Goal: Task Accomplishment & Management: Manage account settings

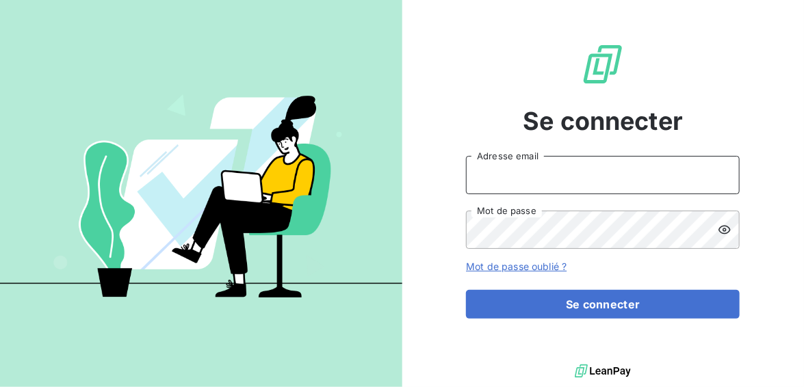
click at [533, 177] on input "Adresse email" at bounding box center [603, 175] width 274 height 38
type input "[EMAIL_ADDRESS][DOMAIN_NAME]"
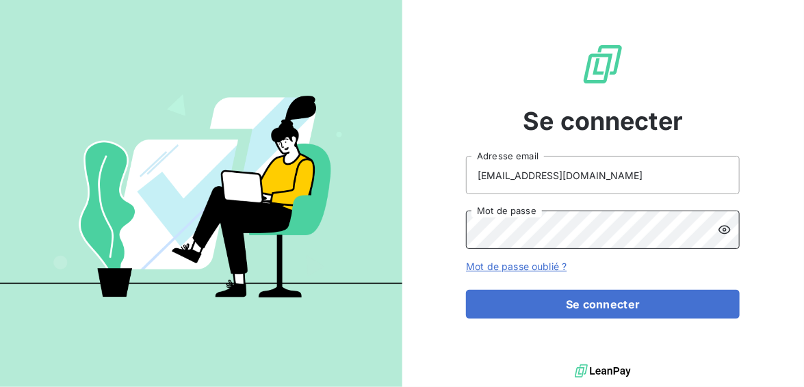
click at [466, 290] on button "Se connecter" at bounding box center [603, 304] width 274 height 29
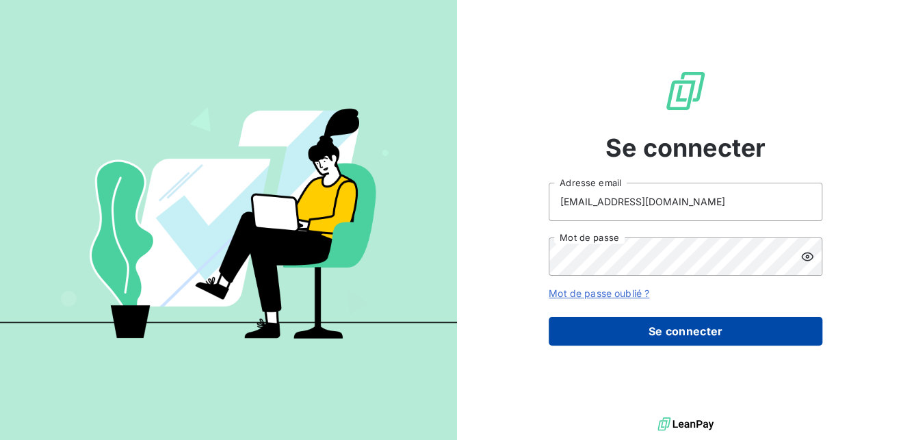
click at [602, 337] on button "Se connecter" at bounding box center [686, 331] width 274 height 29
click at [658, 338] on button "Se connecter" at bounding box center [686, 331] width 274 height 29
click at [643, 335] on button "Se connecter" at bounding box center [686, 331] width 274 height 29
click at [642, 335] on button "Se connecter" at bounding box center [686, 331] width 274 height 29
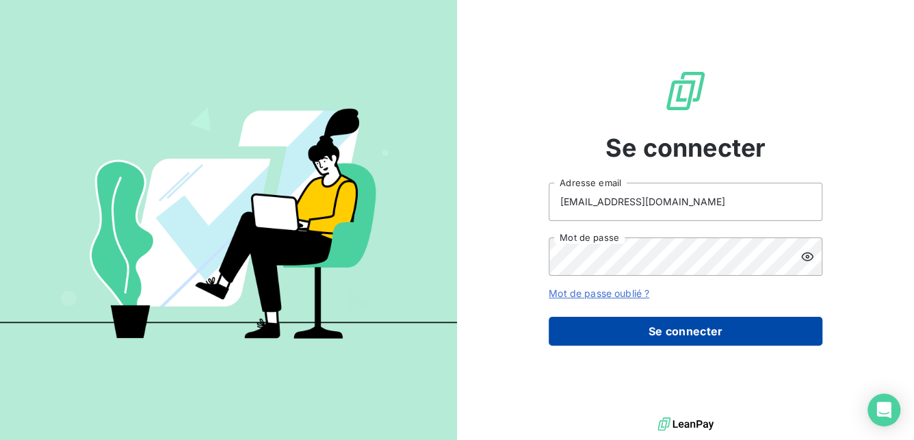
click at [642, 335] on button "Se connecter" at bounding box center [686, 331] width 274 height 29
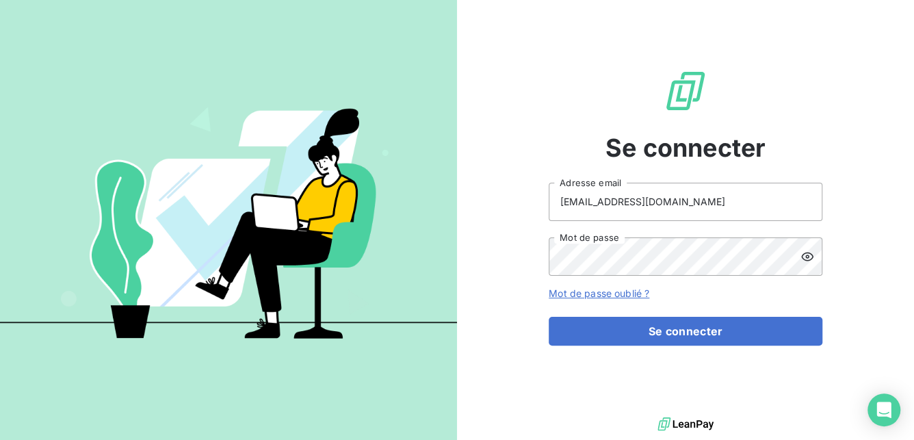
click at [803, 260] on icon at bounding box center [807, 256] width 12 height 9
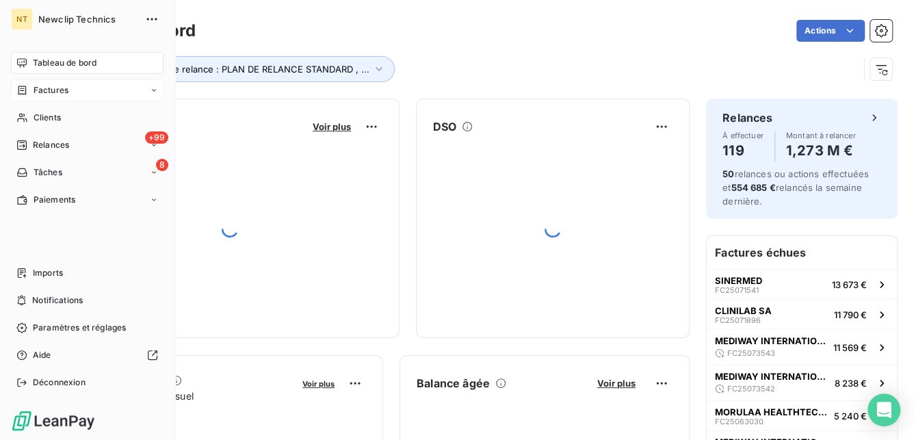
click at [63, 86] on span "Factures" at bounding box center [51, 90] width 35 height 12
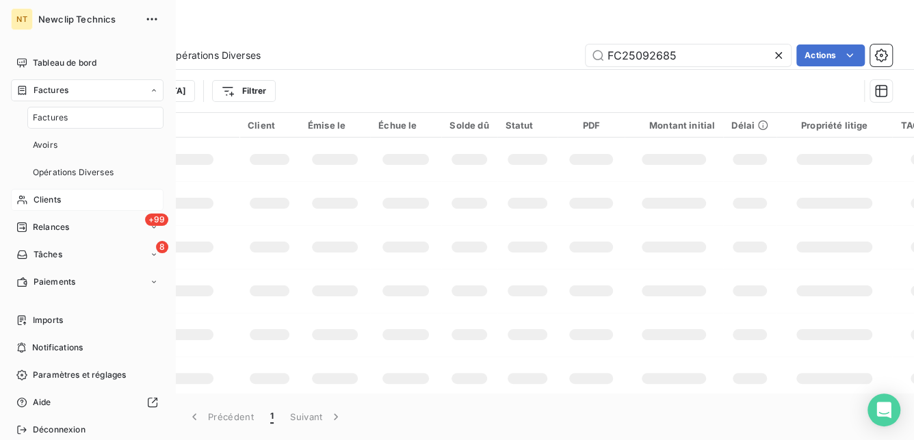
click at [71, 197] on div "Clients" at bounding box center [87, 200] width 153 height 22
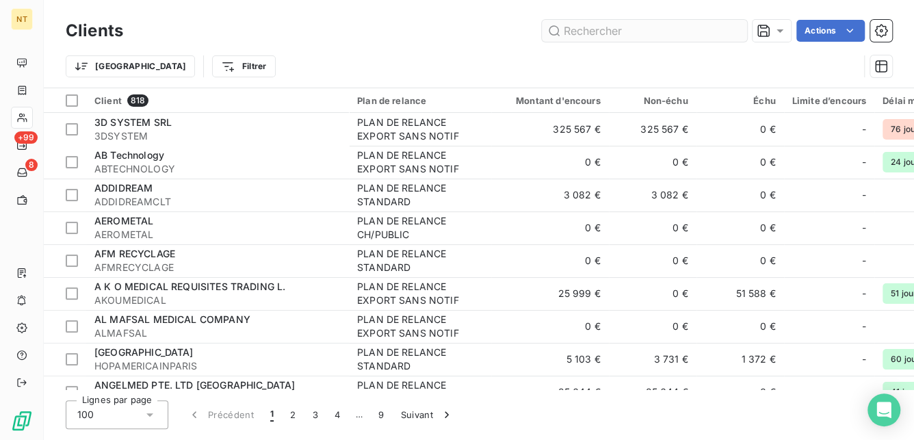
click at [574, 30] on input "text" at bounding box center [644, 31] width 205 height 22
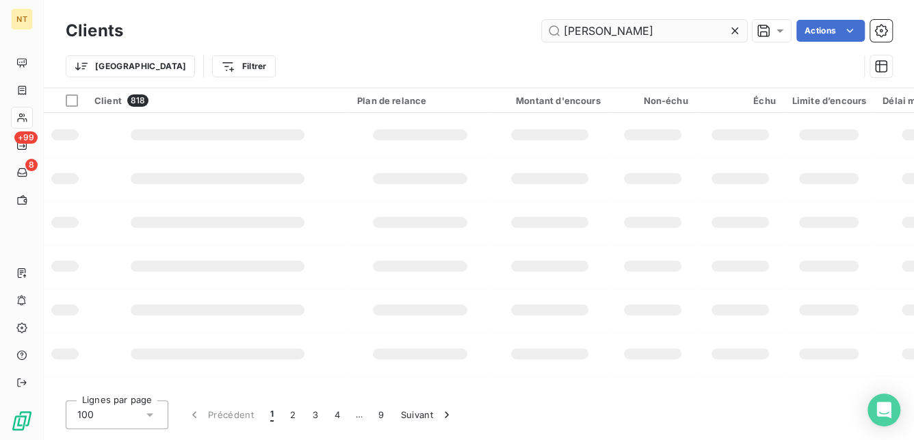
type input "[PERSON_NAME]"
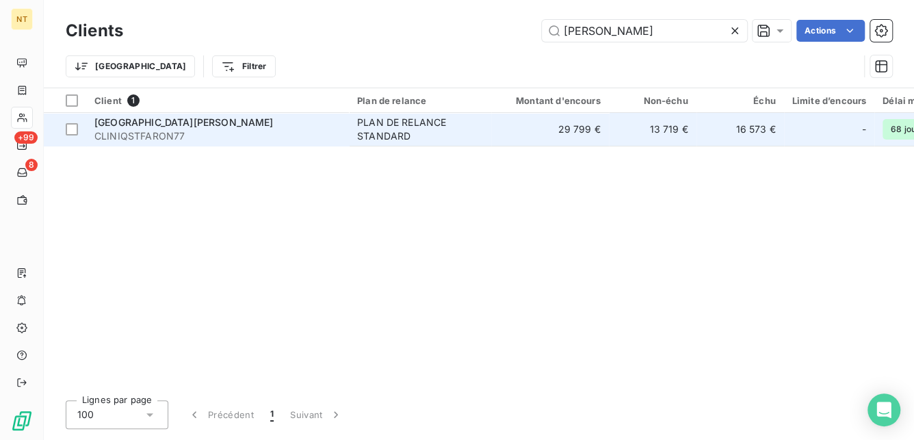
click at [460, 124] on div "PLAN DE RELANCE STANDARD" at bounding box center [420, 129] width 126 height 27
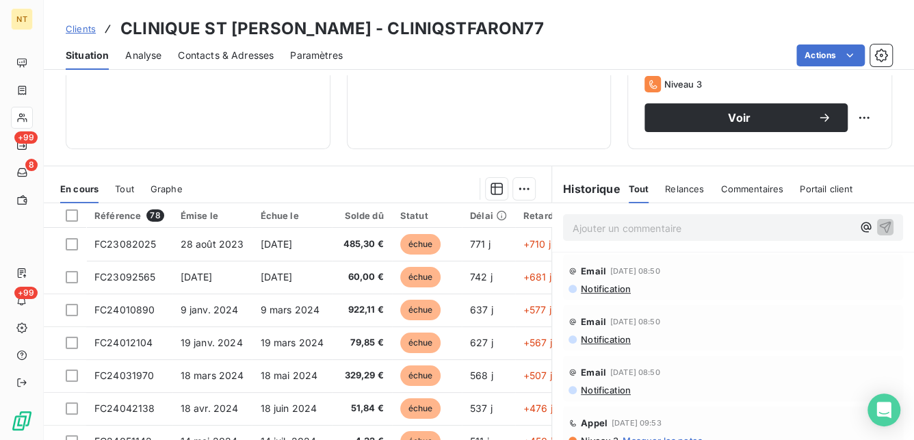
scroll to position [292, 0]
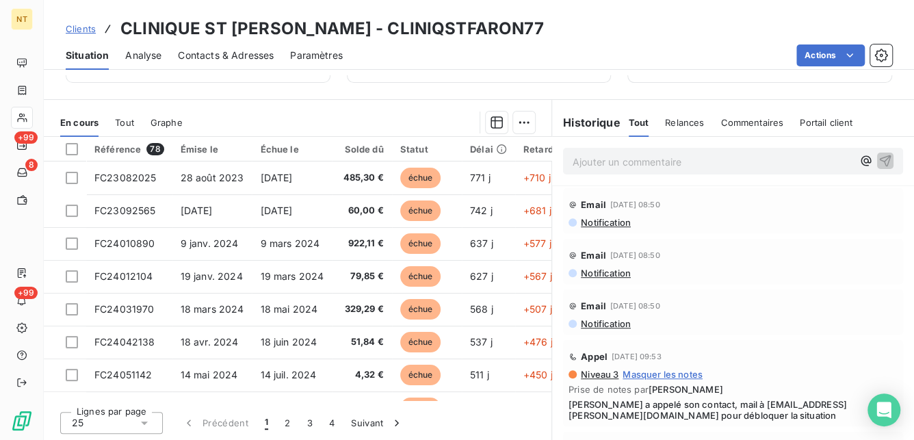
click at [204, 50] on span "Contacts & Adresses" at bounding box center [226, 56] width 96 height 14
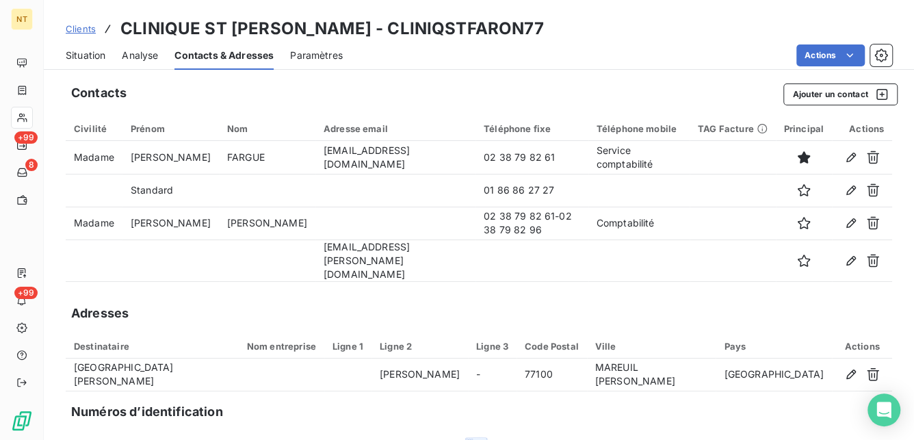
click at [79, 55] on span "Situation" at bounding box center [86, 56] width 40 height 14
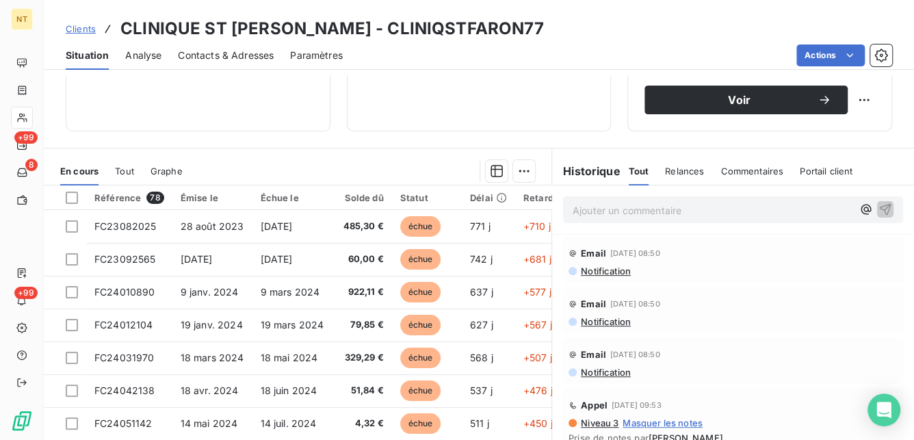
scroll to position [248, 0]
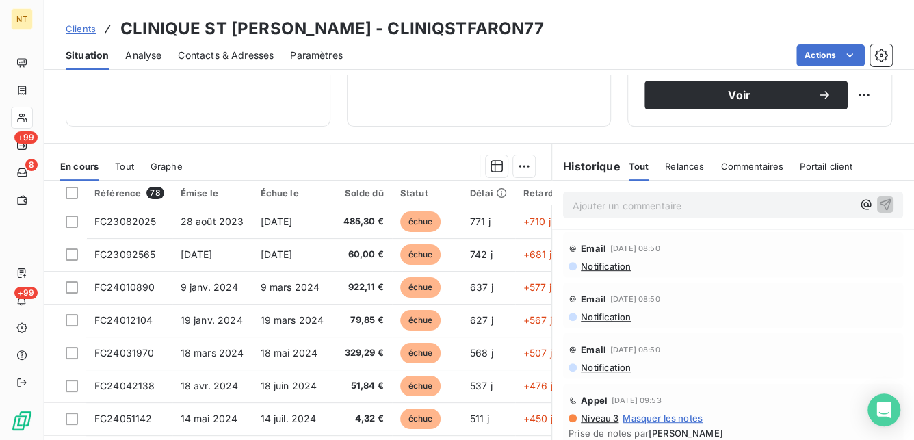
click at [594, 199] on p "Ajouter un commentaire ﻿" at bounding box center [713, 205] width 280 height 17
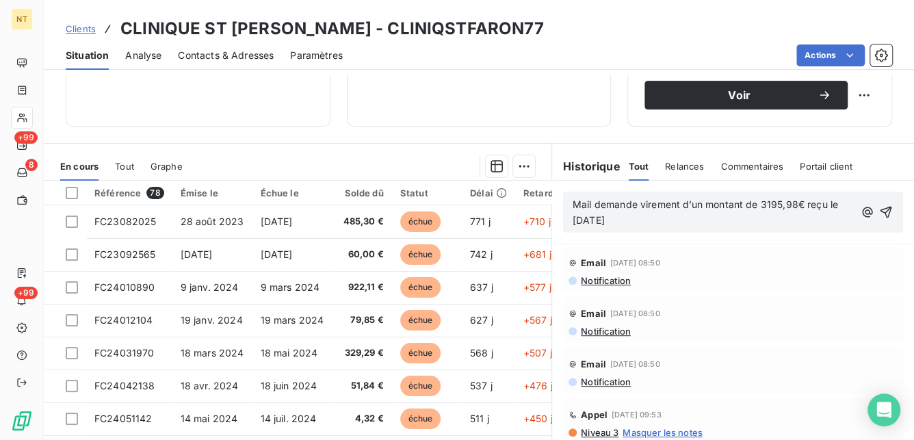
click at [634, 199] on span "Mail demande virement d’un montant de 3195,98€ reçu le [DATE]" at bounding box center [707, 211] width 268 height 27
drag, startPoint x: 716, startPoint y: 201, endPoint x: 788, endPoint y: 206, distance: 72.0
click at [788, 206] on span "Mail demande avis de virement d’un montant de 3195,98€ reçu le [DATE]" at bounding box center [708, 211] width 270 height 27
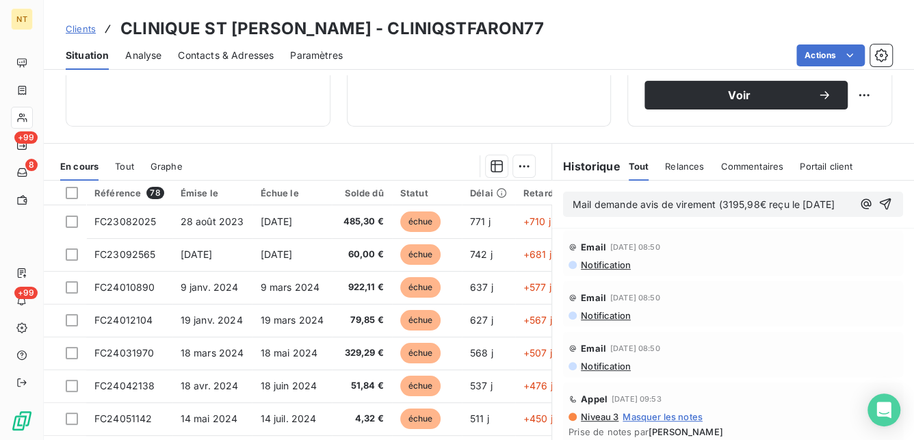
click at [738, 213] on p "Mail demande avis de virement (3195,98€ reçu le [DATE]" at bounding box center [713, 205] width 280 height 16
